Goal: Communication & Community: Connect with others

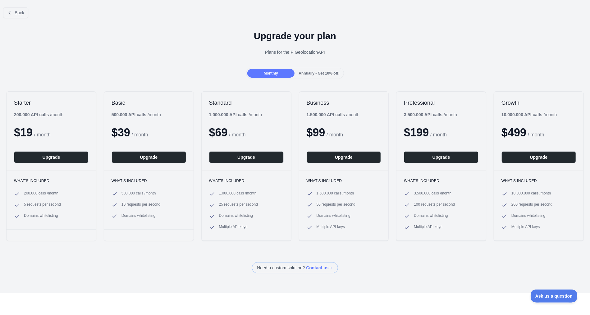
click at [137, 61] on div at bounding box center [295, 157] width 590 height 315
click at [313, 70] on div "Annually - Get 10% off!" at bounding box center [319, 73] width 47 height 9
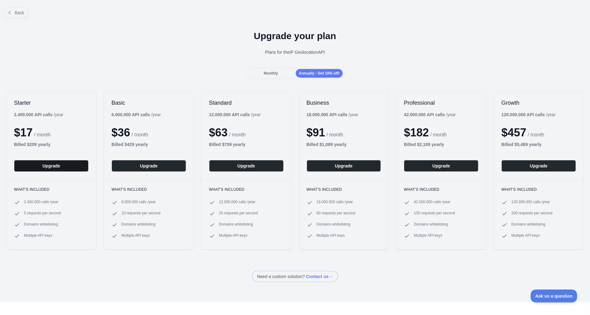
click at [49, 168] on button "Upgrade" at bounding box center [51, 166] width 75 height 12
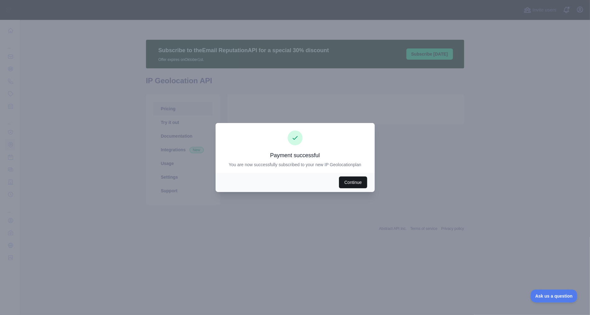
click at [350, 185] on button "Continue" at bounding box center [353, 183] width 28 height 12
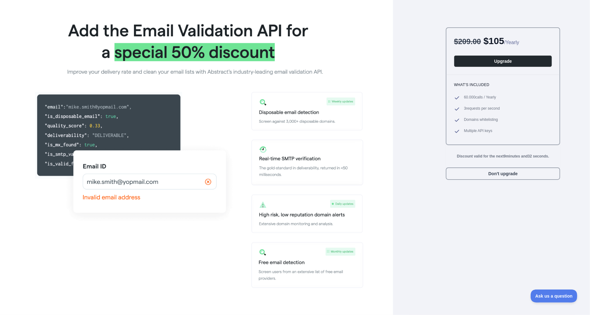
click at [419, 27] on div "$ 209.00 $ 105 / Yearly Upgrade What's included 60.000 calls / Yearly 3 request…" at bounding box center [492, 157] width 166 height 315
click at [520, 174] on button "Don't upgrade" at bounding box center [503, 174] width 114 height 12
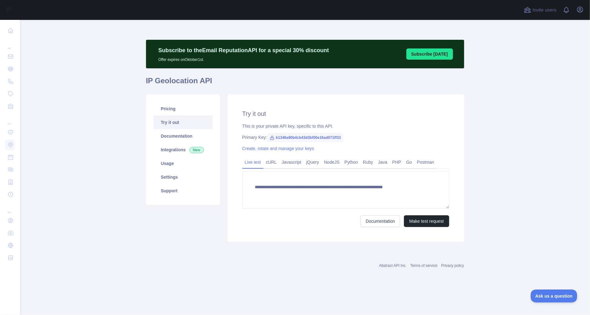
type textarea "**********"
click at [180, 148] on link "Integrations New" at bounding box center [183, 150] width 59 height 14
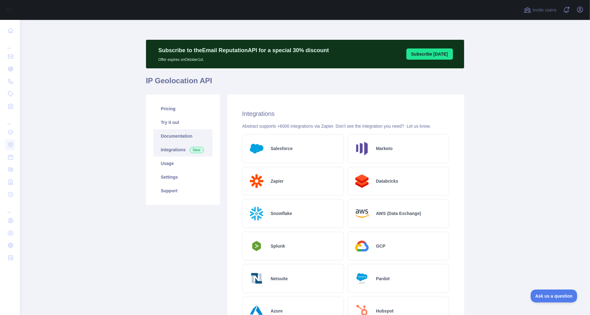
click at [177, 139] on link "Documentation" at bounding box center [183, 136] width 59 height 14
click at [117, 114] on main "Subscribe to the Email Reputation API for a special 30 % discount Offer expires…" at bounding box center [305, 167] width 570 height 295
click at [330, 115] on h2 "Integrations" at bounding box center [345, 113] width 207 height 9
click at [186, 119] on link "Try it out" at bounding box center [183, 123] width 59 height 14
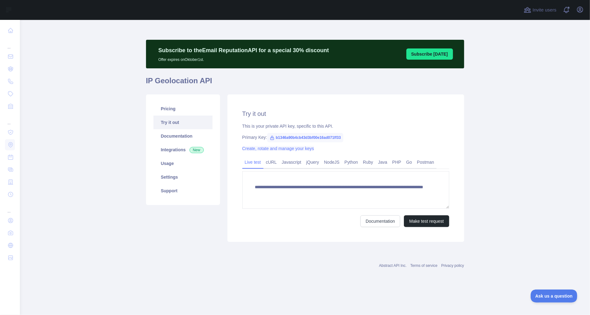
click at [257, 151] on link "Create, rotate and manage your keys" at bounding box center [278, 148] width 72 height 5
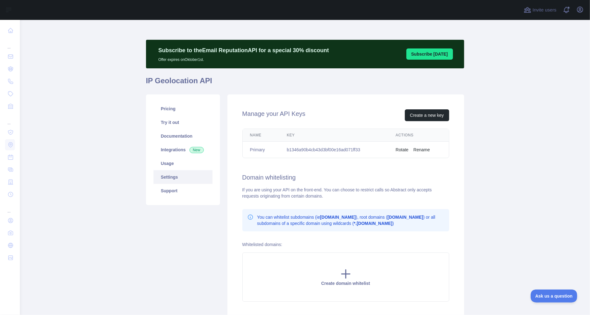
click at [418, 149] on button "Rename" at bounding box center [422, 150] width 16 height 6
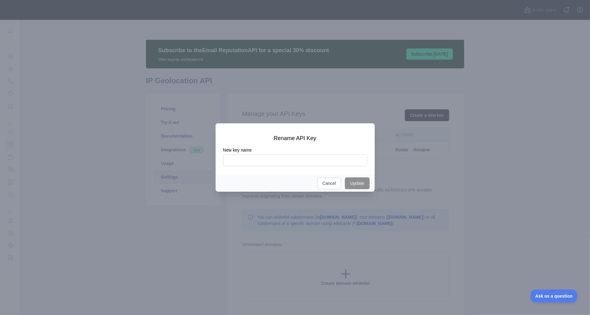
click at [265, 159] on input "New key name" at bounding box center [295, 160] width 144 height 12
type input "**********"
click at [350, 183] on button "Update" at bounding box center [357, 183] width 25 height 12
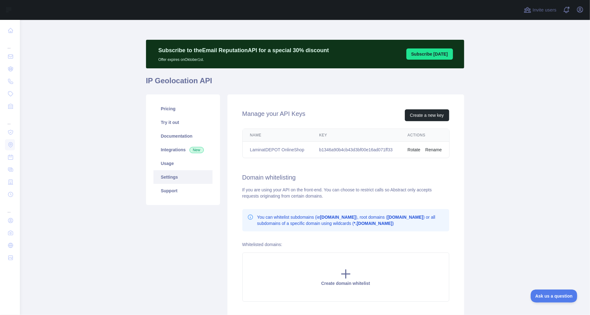
click at [322, 149] on td "b1346a90b4cb43d3bf00e16ad071ff33" at bounding box center [356, 150] width 88 height 16
drag, startPoint x: 322, startPoint y: 149, endPoint x: 352, endPoint y: 148, distance: 30.2
click at [352, 148] on td "b1346a90b4cb43d3bf00e16ad071ff33" at bounding box center [356, 150] width 88 height 16
copy td "b1346a90b4cb43d3bf00e16ad071ff33"
click at [171, 125] on link "Try it out" at bounding box center [183, 123] width 59 height 14
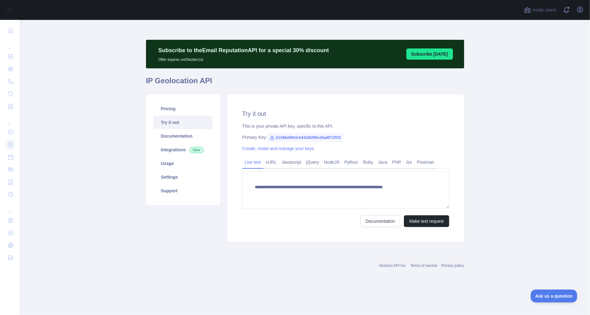
type textarea "**********"
click at [183, 176] on link "Settings" at bounding box center [183, 177] width 59 height 14
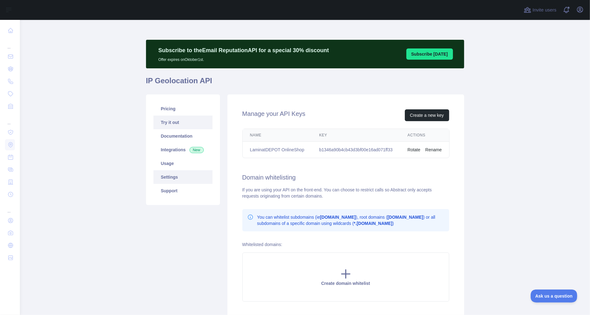
click at [180, 124] on link "Try it out" at bounding box center [183, 123] width 59 height 14
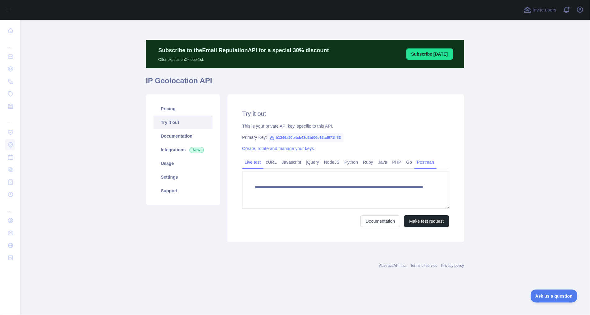
click at [423, 164] on link "Postman" at bounding box center [426, 162] width 22 height 10
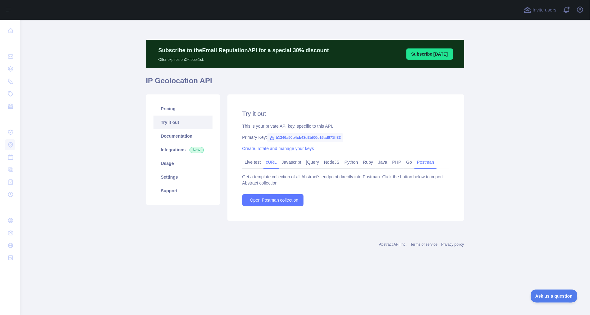
click at [270, 164] on link "cURL" at bounding box center [272, 162] width 16 height 10
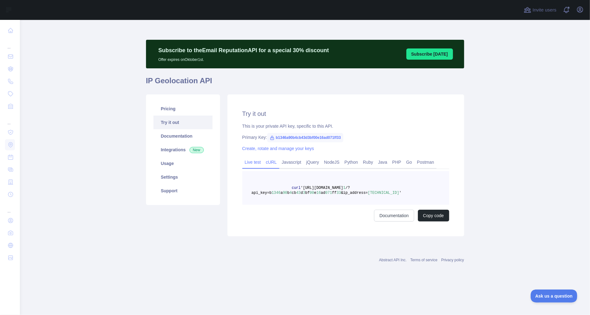
click at [256, 163] on link "Live test" at bounding box center [252, 162] width 21 height 10
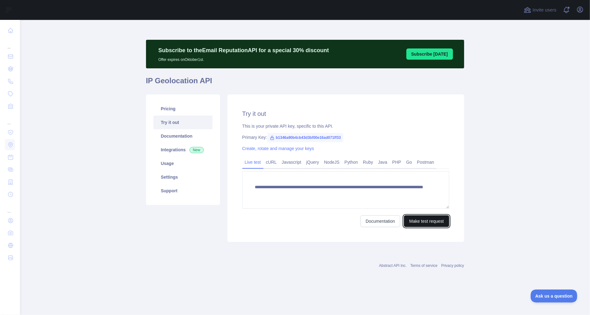
click at [425, 222] on button "Make test request" at bounding box center [426, 221] width 45 height 12
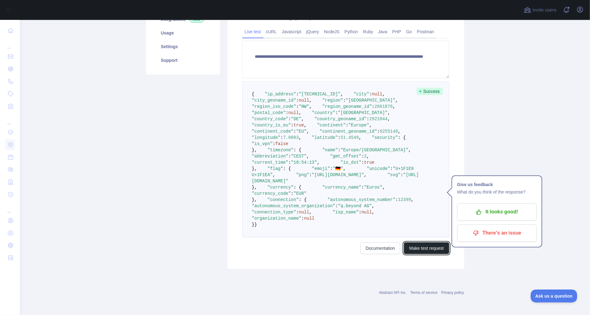
scroll to position [155, 0]
drag, startPoint x: 291, startPoint y: 163, endPoint x: 303, endPoint y: 162, distance: 12.8
click at [299, 140] on span "7.0083" at bounding box center [291, 137] width 16 height 5
copy span "7.0083"
click at [341, 140] on span "51.4549" at bounding box center [350, 137] width 18 height 5
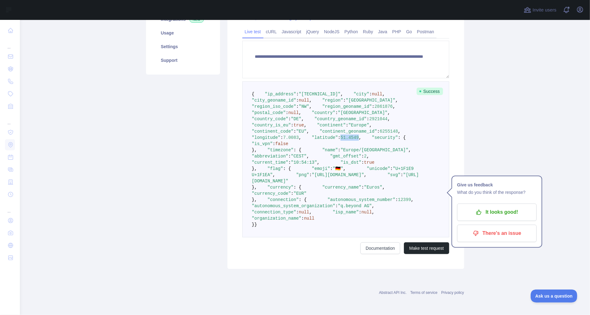
drag, startPoint x: 289, startPoint y: 168, endPoint x: 295, endPoint y: 168, distance: 6.2
click at [341, 140] on span "51.4549" at bounding box center [350, 137] width 18 height 5
copy span "51.4549"
drag, startPoint x: 291, startPoint y: 162, endPoint x: 304, endPoint y: 162, distance: 13.1
click at [299, 140] on span "7.0083" at bounding box center [291, 137] width 16 height 5
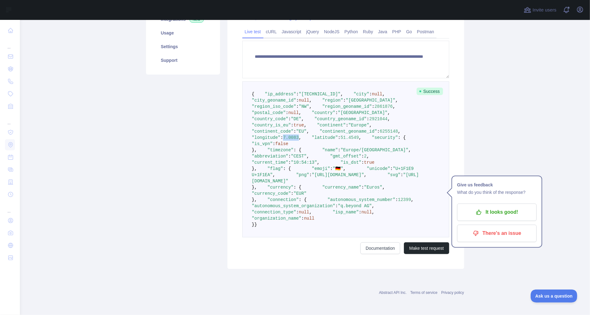
copy span "7.0083"
drag, startPoint x: 265, startPoint y: 113, endPoint x: 313, endPoint y: 112, distance: 48.5
click at [313, 112] on pre "{ "ip_address" : "212.211.225.93" , "city" : null , "city_geoname_id" : null , …" at bounding box center [345, 159] width 207 height 156
click at [314, 112] on pre "{ "ip_address" : "212.211.225.93" , "city" : null , "city_geoname_id" : null , …" at bounding box center [345, 159] width 207 height 156
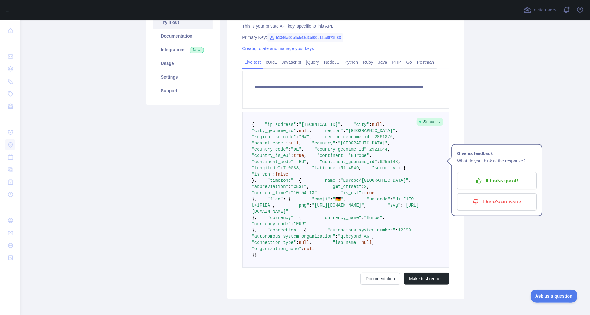
scroll to position [0, 0]
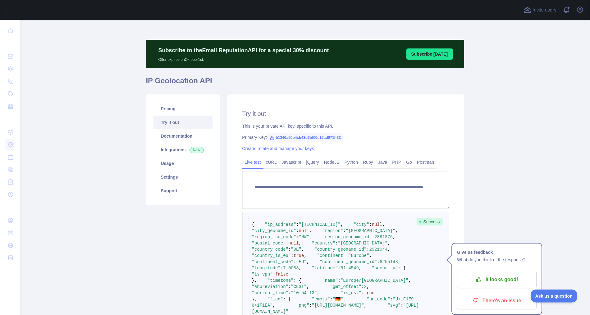
click at [318, 139] on span "b1346a90b4cb43d3bf00e16ad071ff33" at bounding box center [305, 137] width 76 height 9
copy span "b1346a90b4cb43d3bf00e16ad071ff33"
click at [90, 176] on main "**********" at bounding box center [305, 167] width 570 height 295
click at [165, 133] on link "Documentation" at bounding box center [183, 136] width 59 height 14
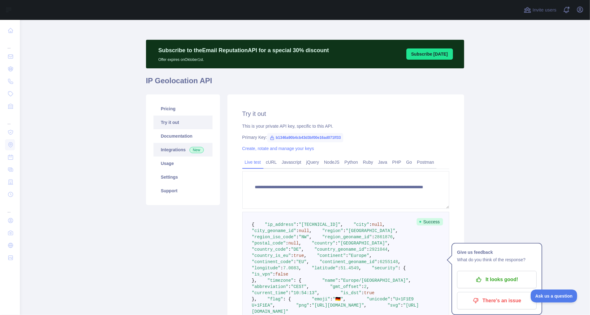
click at [166, 151] on link "Integrations New" at bounding box center [183, 150] width 59 height 14
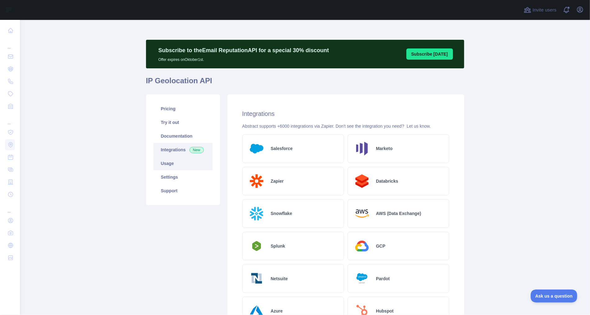
click at [167, 161] on link "Usage" at bounding box center [183, 164] width 59 height 14
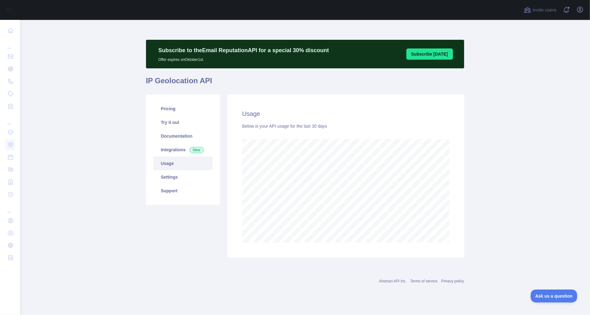
scroll to position [295, 570]
click at [167, 175] on link "Settings" at bounding box center [183, 177] width 59 height 14
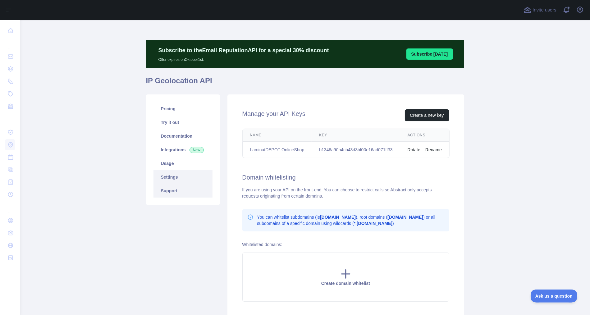
click at [172, 191] on link "Support" at bounding box center [183, 191] width 59 height 14
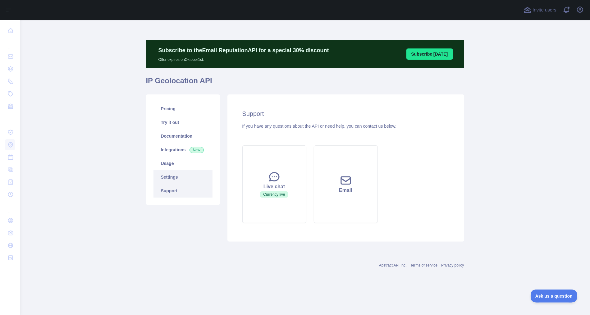
click at [167, 172] on link "Settings" at bounding box center [183, 177] width 59 height 14
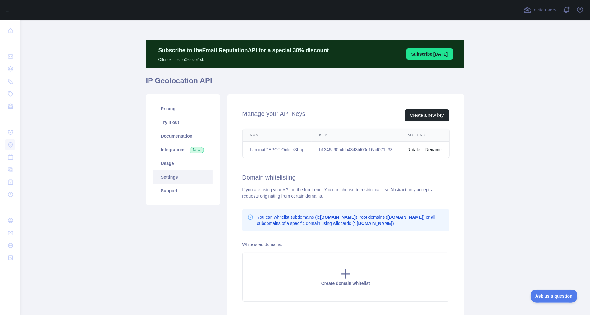
drag, startPoint x: 242, startPoint y: 177, endPoint x: 325, endPoint y: 200, distance: 85.7
click at [242, 177] on h2 "Domain whitelisting" at bounding box center [345, 177] width 207 height 9
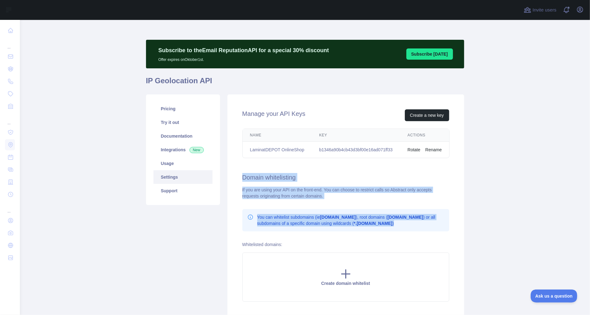
drag, startPoint x: 325, startPoint y: 200, endPoint x: 417, endPoint y: 230, distance: 96.0
click at [417, 230] on div "Manage your API Keys Create a new key Name Key Actions LaminatDEPOT OnlineShop …" at bounding box center [346, 205] width 237 height 222
click at [522, 81] on main "Subscribe to the Email Reputation API for a special 30 % discount Offer expires…" at bounding box center [305, 167] width 570 height 295
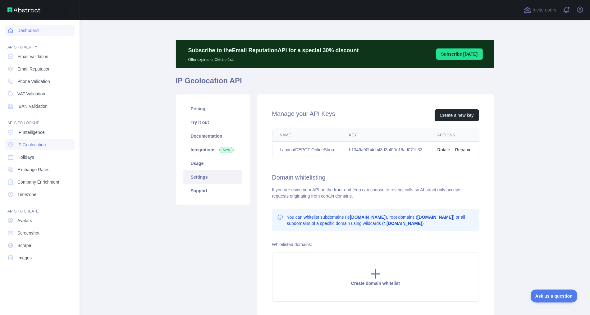
click at [29, 30] on link "Dashboard" at bounding box center [40, 30] width 70 height 11
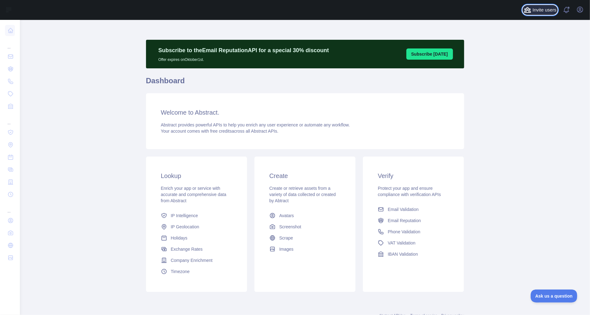
click at [542, 9] on span "Invite users" at bounding box center [545, 10] width 24 height 7
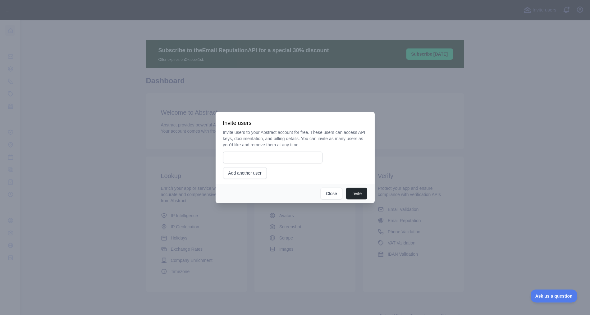
click at [237, 135] on p "Invite users to your Abstract account for free. These users can access API keys…" at bounding box center [295, 138] width 144 height 19
drag, startPoint x: 237, startPoint y: 135, endPoint x: 302, endPoint y: 133, distance: 65.0
click at [302, 133] on p "Invite users to your Abstract account for free. These users can access API keys…" at bounding box center [295, 138] width 144 height 19
click at [320, 133] on p "Invite users to your Abstract account for free. These users can access API keys…" at bounding box center [295, 138] width 144 height 19
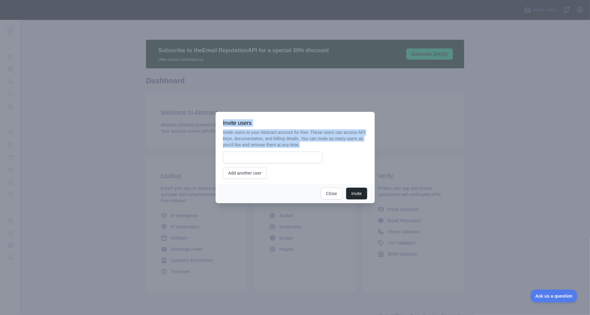
drag, startPoint x: 303, startPoint y: 147, endPoint x: 215, endPoint y: 128, distance: 90.2
click at [215, 128] on div "​ Invite users Invite users to your Abstract account for free. These users can …" at bounding box center [295, 157] width 590 height 315
copy div "​ Invite users Invite users to your Abstract account for free. These users can …"
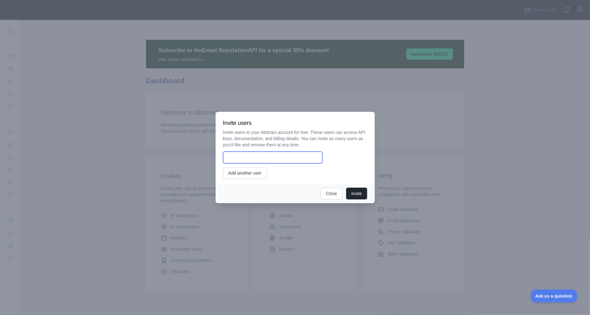
click at [271, 154] on input "email" at bounding box center [272, 158] width 99 height 12
type input "*"
click at [260, 156] on input "email" at bounding box center [272, 158] width 99 height 12
type input "**********"
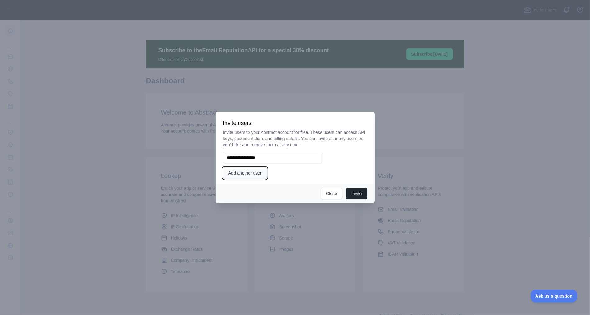
click at [244, 173] on button "Add another user" at bounding box center [245, 173] width 44 height 12
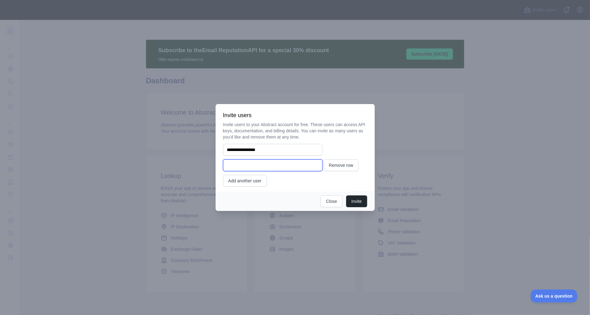
click at [262, 164] on input "email" at bounding box center [272, 165] width 99 height 12
click at [244, 167] on input "**" at bounding box center [272, 165] width 99 height 12
type input "**********"
drag, startPoint x: 261, startPoint y: 148, endPoint x: 213, endPoint y: 144, distance: 48.9
click at [213, 144] on div "**********" at bounding box center [295, 157] width 590 height 315
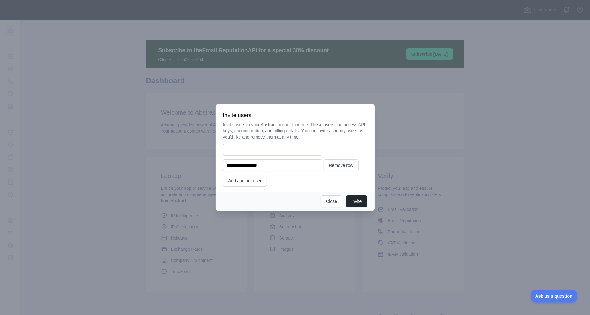
click at [301, 195] on div "Invite Close" at bounding box center [295, 201] width 159 height 19
click at [293, 165] on input "**********" at bounding box center [272, 165] width 99 height 12
click at [356, 167] on button "Remove row" at bounding box center [341, 165] width 35 height 12
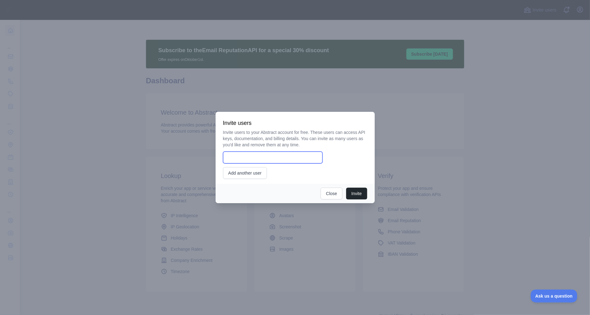
click at [283, 157] on input "email" at bounding box center [272, 158] width 99 height 12
paste input "**********"
click at [357, 153] on div "**********" at bounding box center [295, 158] width 144 height 12
click at [359, 194] on button "Invite" at bounding box center [356, 194] width 21 height 12
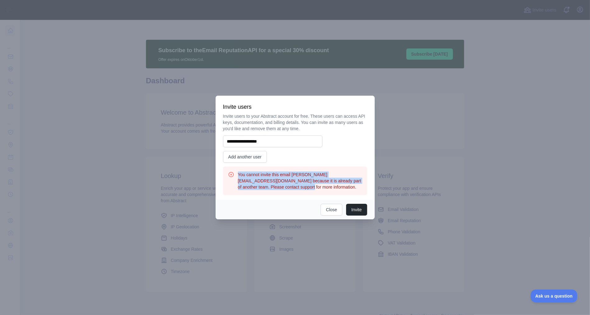
drag, startPoint x: 271, startPoint y: 189, endPoint x: 232, endPoint y: 176, distance: 41.3
click at [232, 176] on div "You cannot invite this email v.thakur@signtek.de because it is already part of …" at bounding box center [295, 181] width 134 height 19
copy h3 "You cannot invite this email v.thakur@signtek.de because it is already part of …"
click at [289, 141] on input "**********" at bounding box center [272, 142] width 99 height 12
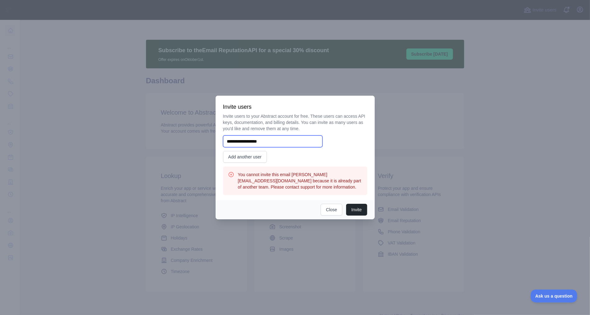
paste input "****"
type input "**********"
click at [287, 158] on div "**********" at bounding box center [295, 154] width 144 height 82
click at [360, 210] on button "Invite" at bounding box center [356, 210] width 21 height 12
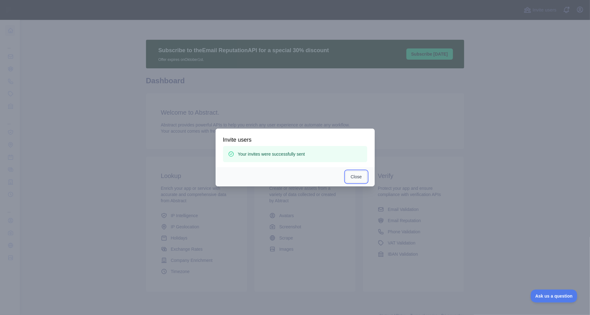
click at [352, 180] on button "Close" at bounding box center [357, 177] width 22 height 12
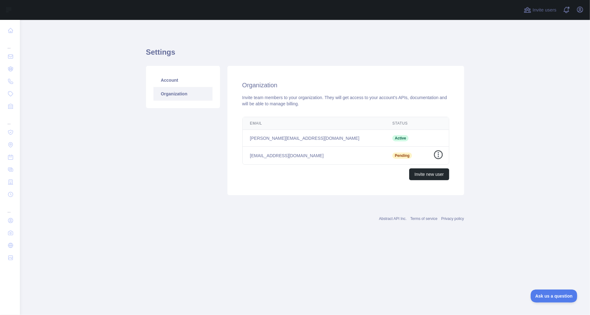
click at [435, 154] on icon "button" at bounding box center [438, 155] width 6 height 6
click at [210, 171] on div "Account Organization" at bounding box center [182, 130] width 81 height 129
click at [420, 175] on button "Invite new user" at bounding box center [429, 174] width 40 height 12
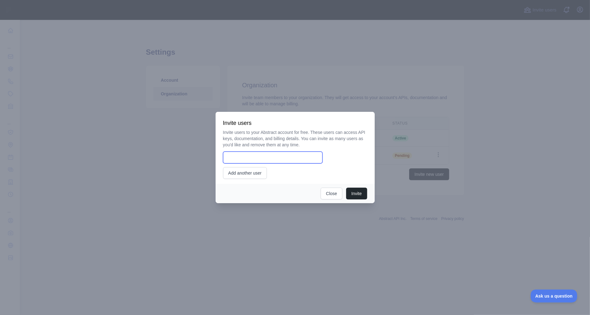
click at [270, 157] on input "email" at bounding box center [272, 158] width 99 height 12
type input "**********"
click at [356, 193] on button "Invite" at bounding box center [356, 194] width 21 height 12
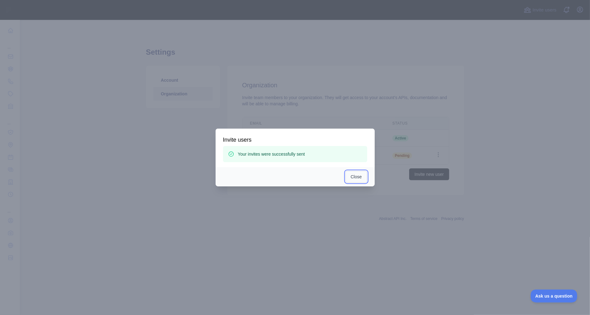
click at [362, 173] on button "Close" at bounding box center [357, 177] width 22 height 12
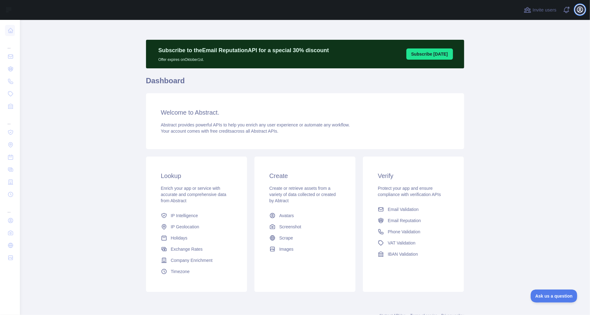
click at [578, 10] on icon "button" at bounding box center [581, 10] width 6 height 6
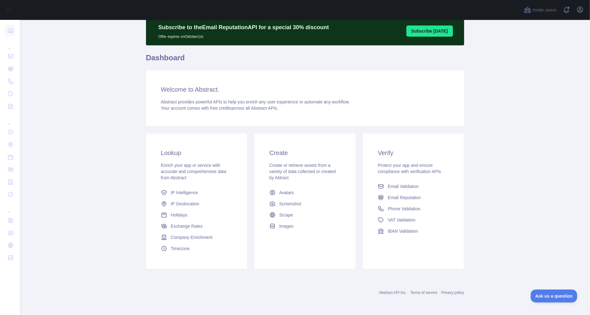
click at [396, 293] on link "Abstract API Inc." at bounding box center [393, 293] width 28 height 4
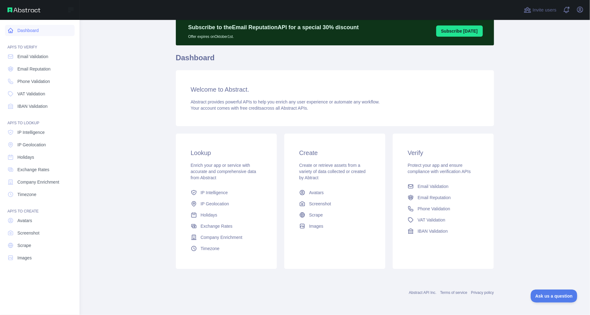
click at [30, 32] on link "Dashboard" at bounding box center [40, 30] width 70 height 11
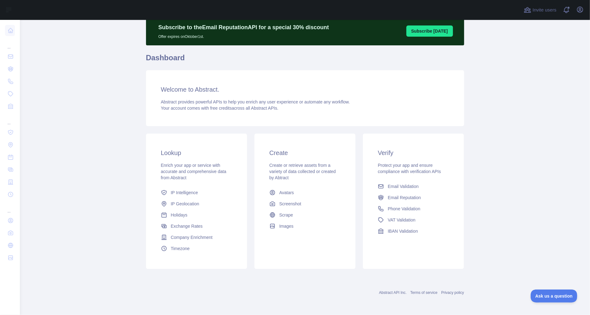
scroll to position [0, 0]
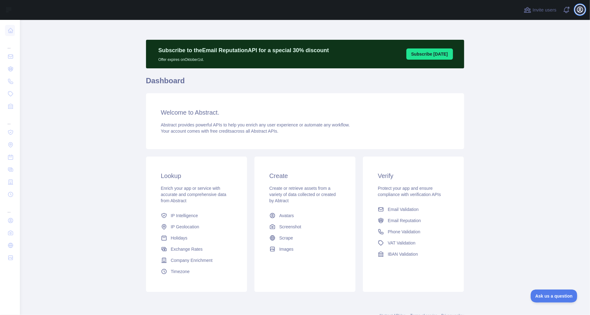
click at [579, 12] on icon "button" at bounding box center [580, 9] width 7 height 7
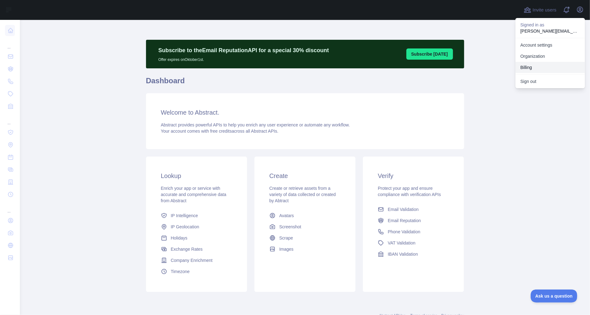
click at [533, 66] on button "Billing" at bounding box center [551, 67] width 70 height 11
